Goal: Entertainment & Leisure: Consume media (video, audio)

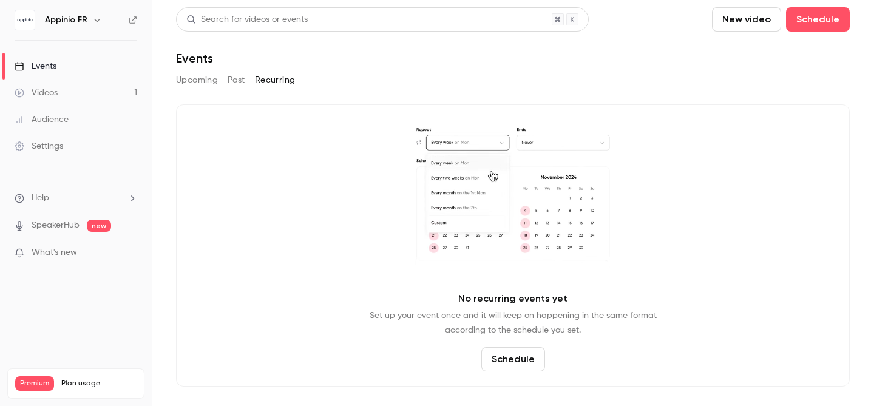
click at [74, 19] on h6 "Appinio FR" at bounding box center [66, 20] width 43 height 12
click at [93, 18] on icon "button" at bounding box center [97, 20] width 10 height 10
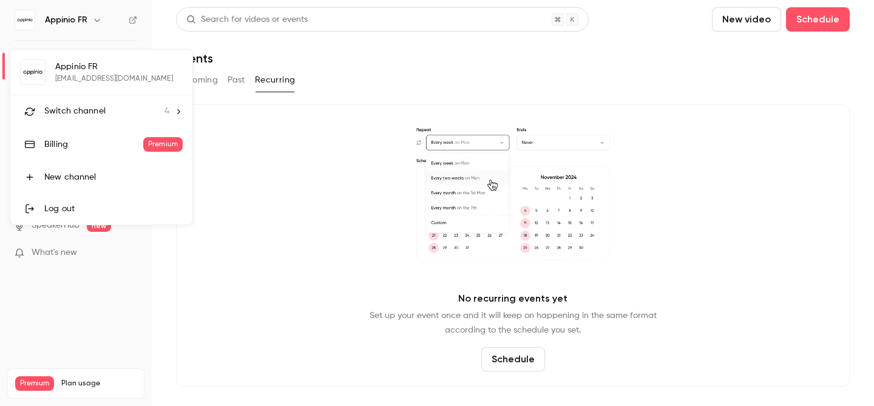
click at [89, 115] on span "Switch channel" at bounding box center [74, 111] width 61 height 13
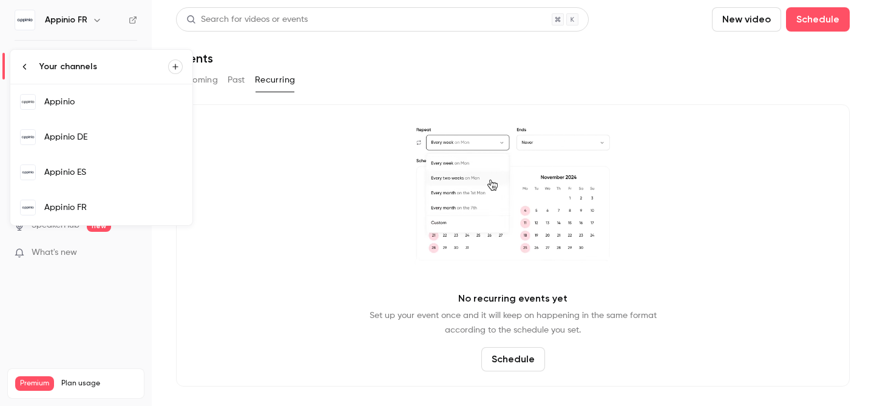
click at [70, 106] on div "Appinio" at bounding box center [113, 102] width 138 height 12
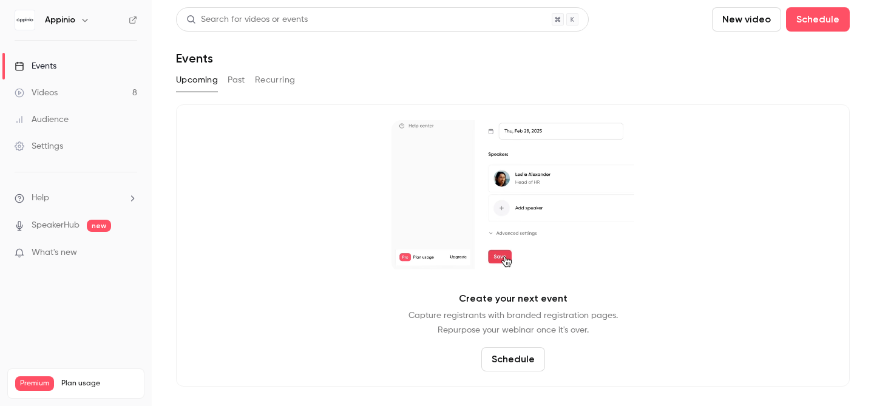
click at [86, 92] on link "Videos 8" at bounding box center [76, 93] width 152 height 27
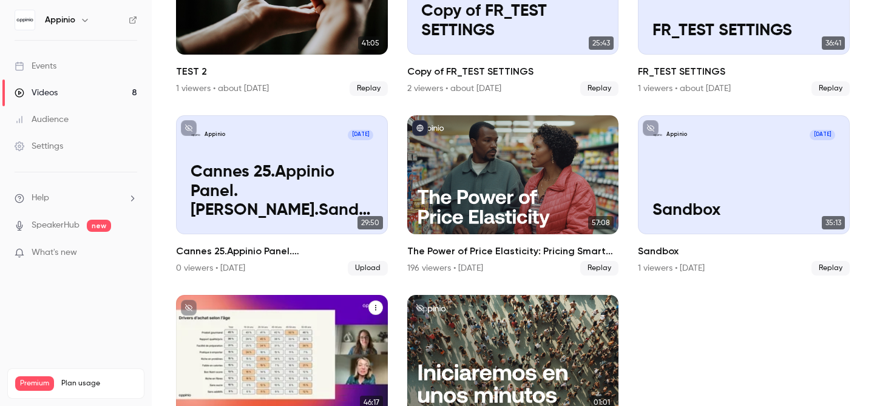
scroll to position [157, 0]
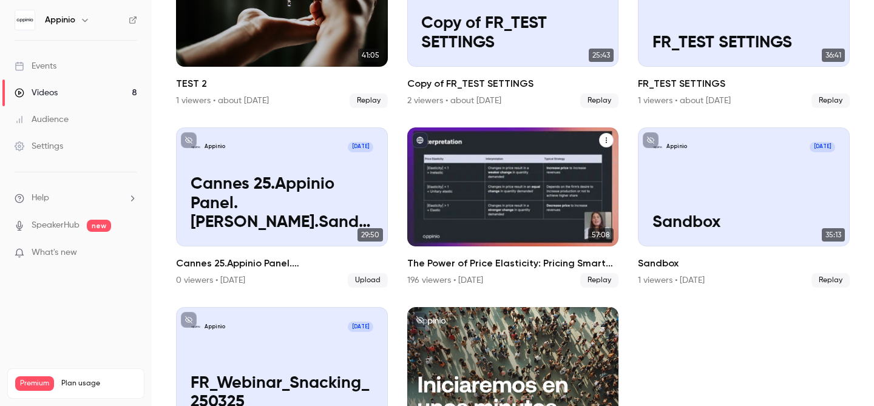
click at [509, 200] on div "The Power of Price Elasticity: Pricing Smarter Amid Economic Instability" at bounding box center [513, 187] width 212 height 119
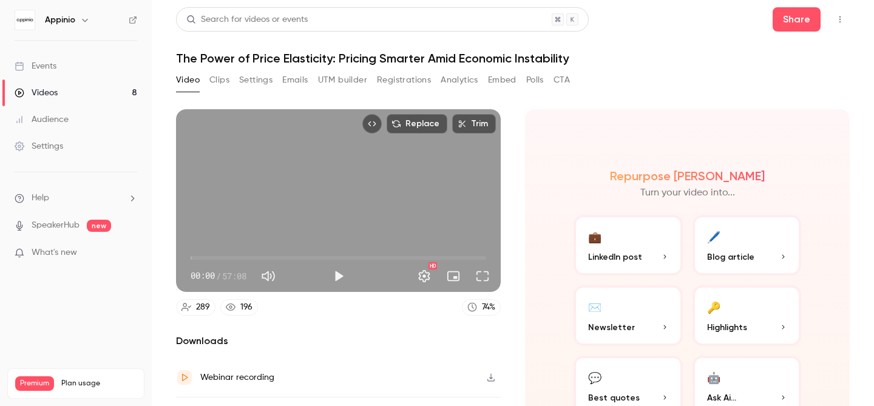
click at [726, 243] on button "🖊️ Blog article" at bounding box center [747, 245] width 109 height 61
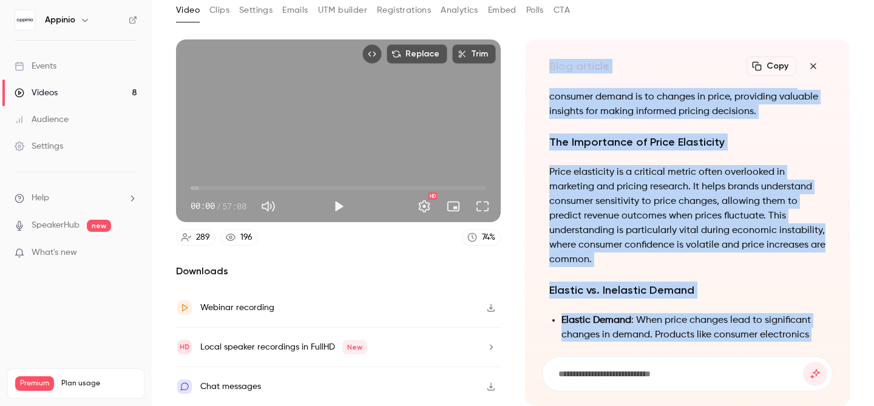
scroll to position [-936, 0]
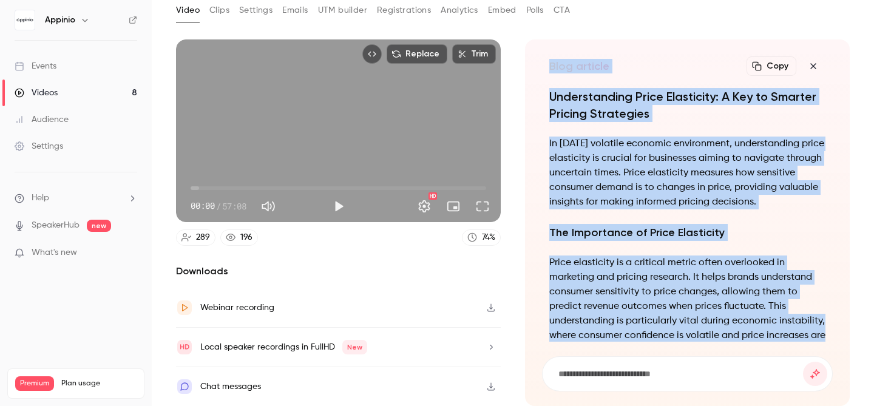
drag, startPoint x: 765, startPoint y: 320, endPoint x: 536, endPoint y: 63, distance: 344.1
click at [536, 63] on div "Blog article Copy Turn your video into... Understanding Price Elasticity: A Key…" at bounding box center [687, 222] width 325 height 367
click at [781, 64] on button "Copy" at bounding box center [772, 65] width 50 height 19
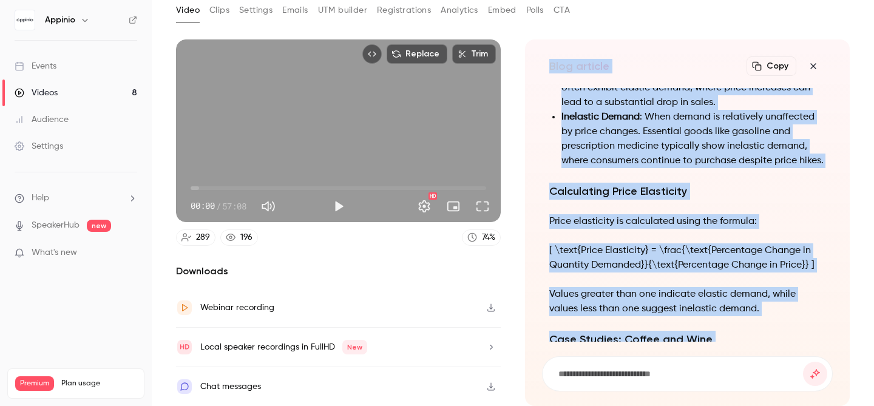
scroll to position [-489, 0]
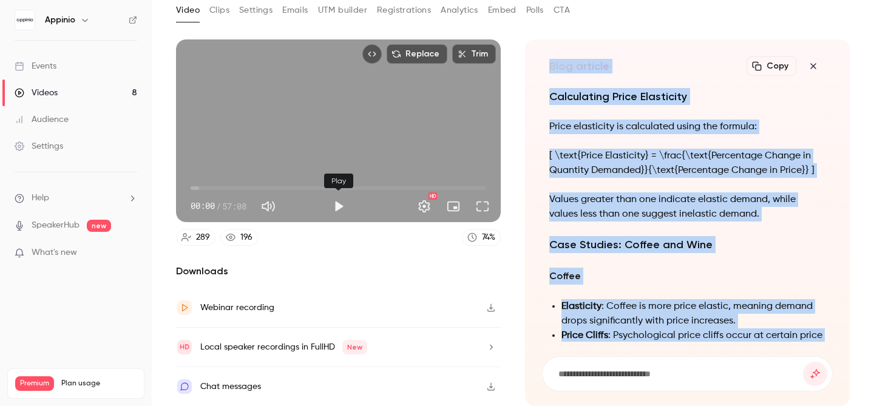
click at [333, 205] on button "Play" at bounding box center [339, 206] width 24 height 24
drag, startPoint x: 194, startPoint y: 185, endPoint x: 225, endPoint y: 186, distance: 30.4
click at [225, 186] on span "06:34" at bounding box center [225, 188] width 4 height 4
click at [208, 185] on span "06:35" at bounding box center [339, 188] width 296 height 19
click at [199, 185] on span "01:38" at bounding box center [339, 188] width 296 height 19
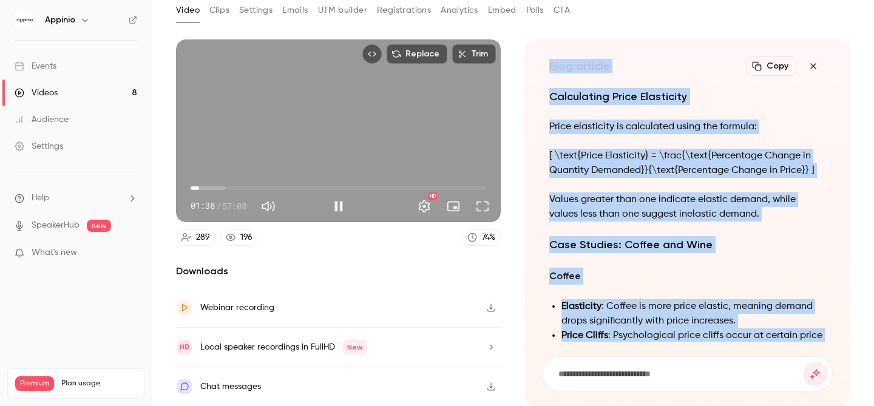
click at [225, 186] on span "01:38" at bounding box center [339, 188] width 296 height 19
click at [226, 188] on span "06:34" at bounding box center [225, 188] width 4 height 4
click at [237, 188] on span "07:16" at bounding box center [339, 188] width 296 height 19
click at [244, 186] on span "09:03" at bounding box center [339, 188] width 296 height 19
click at [251, 186] on span "10:21" at bounding box center [339, 188] width 296 height 19
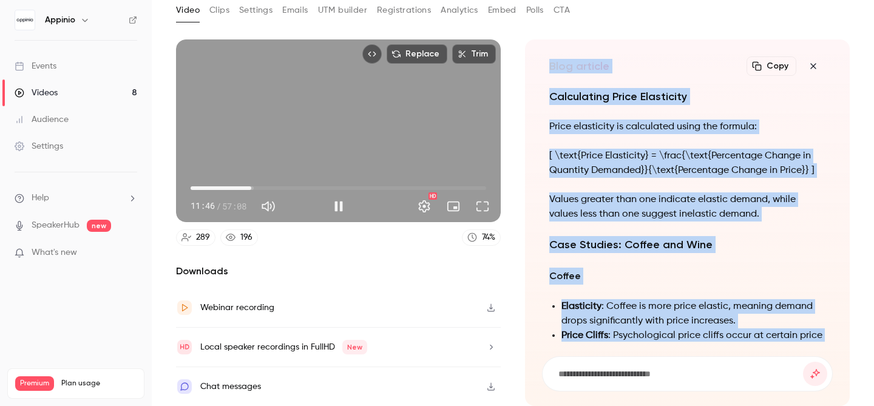
click at [253, 187] on span "11:46" at bounding box center [252, 188] width 4 height 4
click at [264, 185] on span "14:11" at bounding box center [339, 188] width 296 height 19
click at [274, 185] on span "14:13" at bounding box center [339, 188] width 296 height 19
drag, startPoint x: 339, startPoint y: 205, endPoint x: 562, endPoint y: 16, distance: 291.3
click at [342, 202] on button "Pause" at bounding box center [339, 206] width 24 height 24
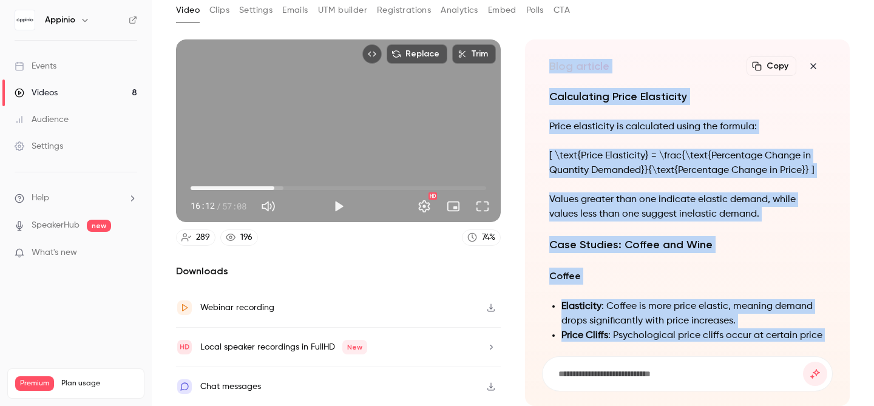
scroll to position [0, 0]
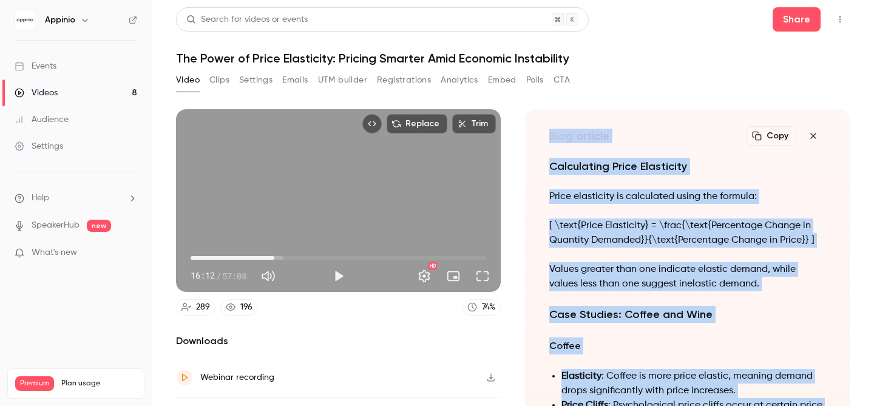
type input "*****"
